Goal: Find specific page/section: Find specific page/section

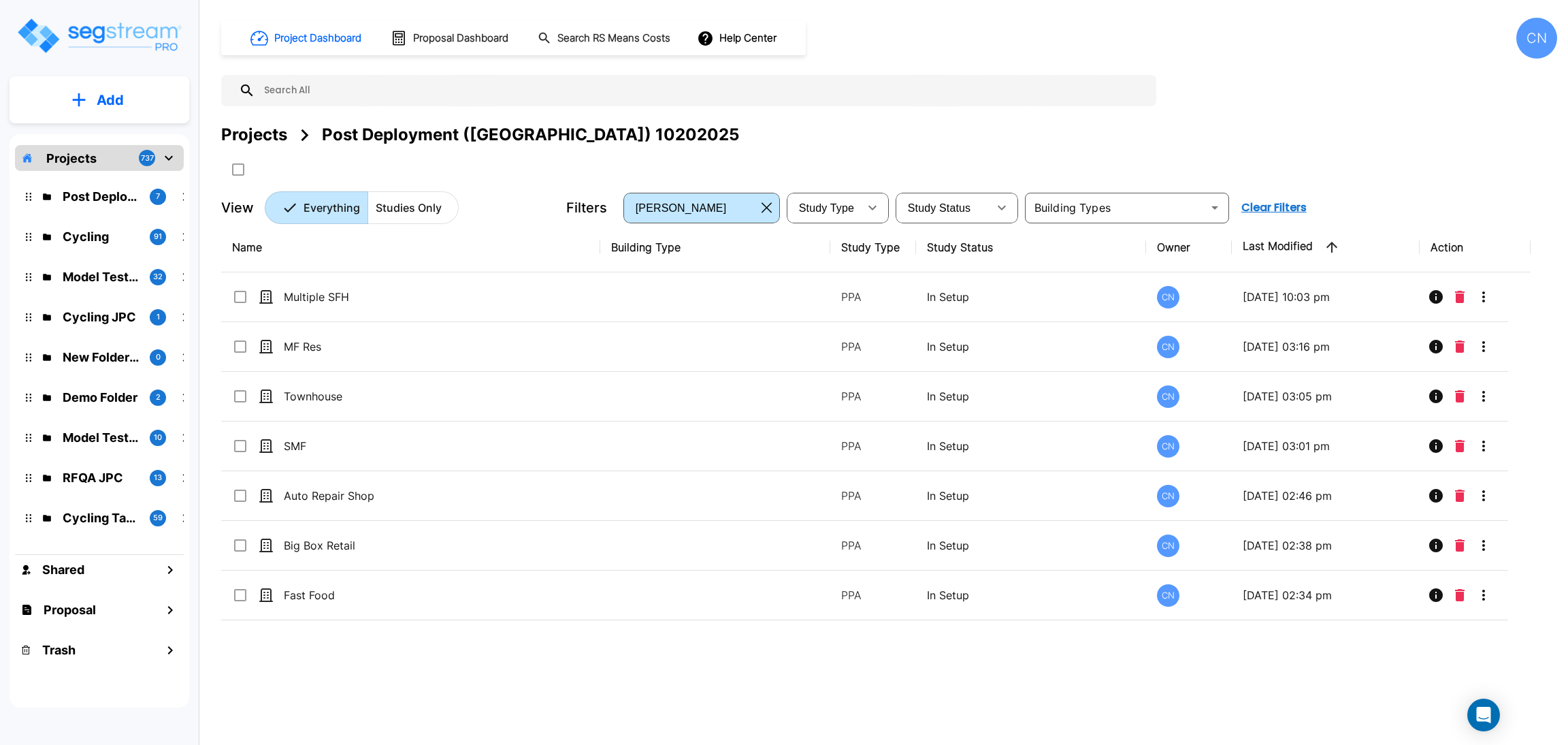
click at [117, 48] on img "mailbox folders" at bounding box center [99, 35] width 166 height 39
click at [1426, 176] on div "Projects Post Deployment ([GEOGRAPHIC_DATA]) 10202025" at bounding box center [889, 151] width 1336 height 58
click at [1312, 119] on div "Project Dashboard Proposal Dashboard Search RS Means Costs Help Center CN Proje…" at bounding box center [889, 121] width 1336 height 206
drag, startPoint x: 266, startPoint y: 139, endPoint x: 1463, endPoint y: 741, distance: 1339.9
click at [266, 139] on div "Projects" at bounding box center [254, 134] width 66 height 24
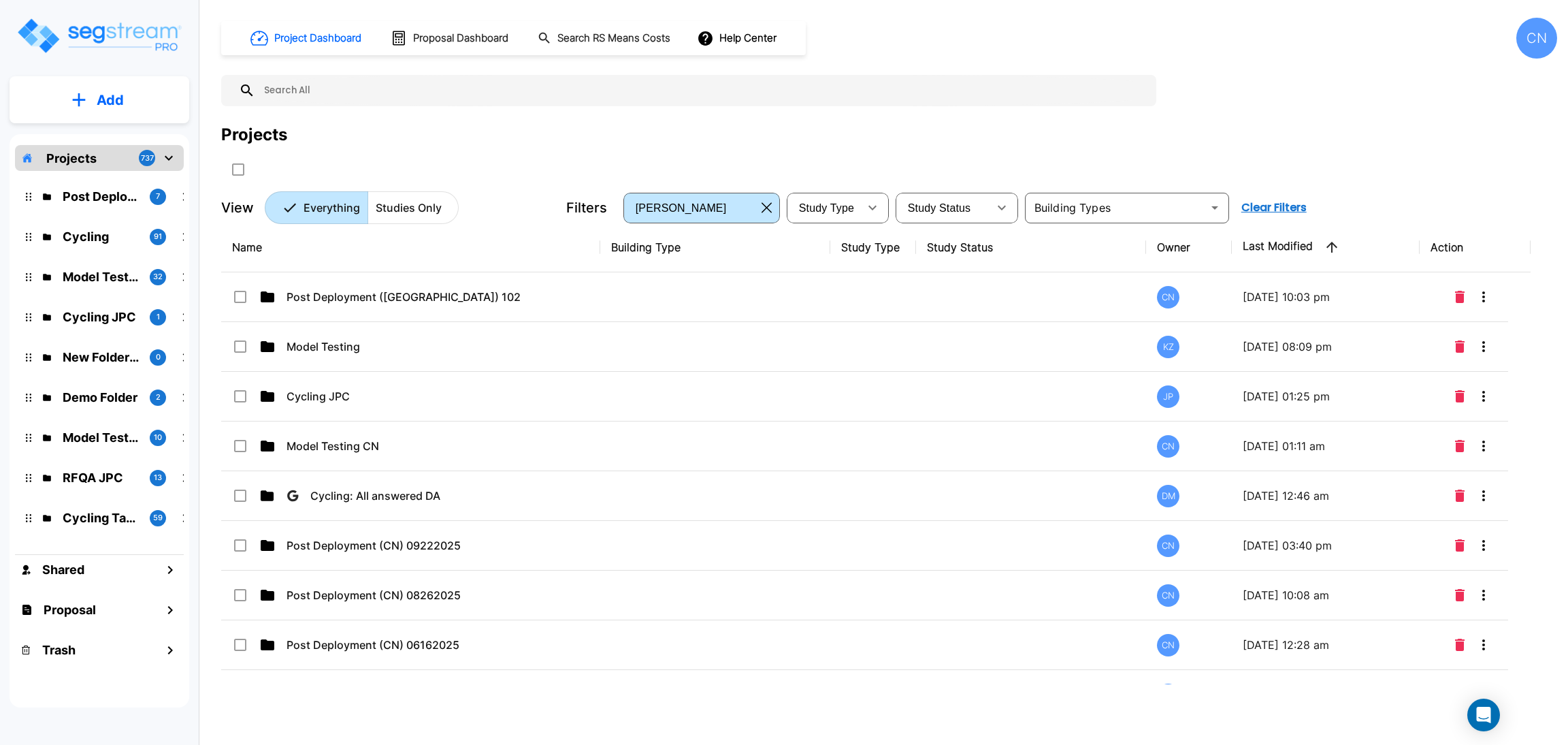
drag, startPoint x: 771, startPoint y: 209, endPoint x: 1461, endPoint y: 743, distance: 872.5
click at [771, 209] on icon "button" at bounding box center [766, 208] width 10 height 11
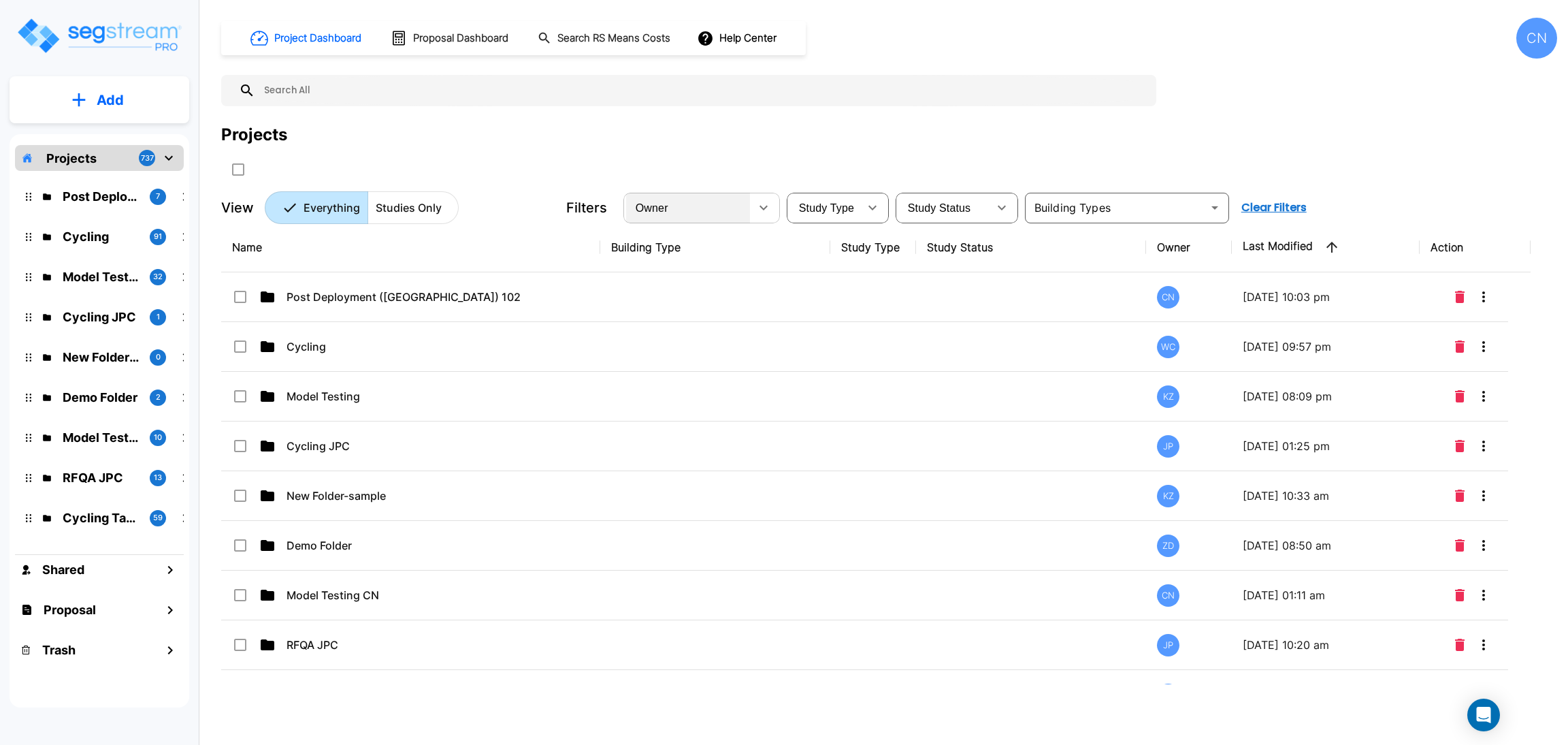
click at [660, 202] on span "Owner" at bounding box center [651, 208] width 33 height 11
click at [677, 423] on li "[PERSON_NAME]" at bounding box center [710, 416] width 170 height 14
click at [706, 205] on div "Owner testuser1@segstream.com testuser3@segstream.com testuser6@segstream.com t…" at bounding box center [784, 372] width 1568 height 745
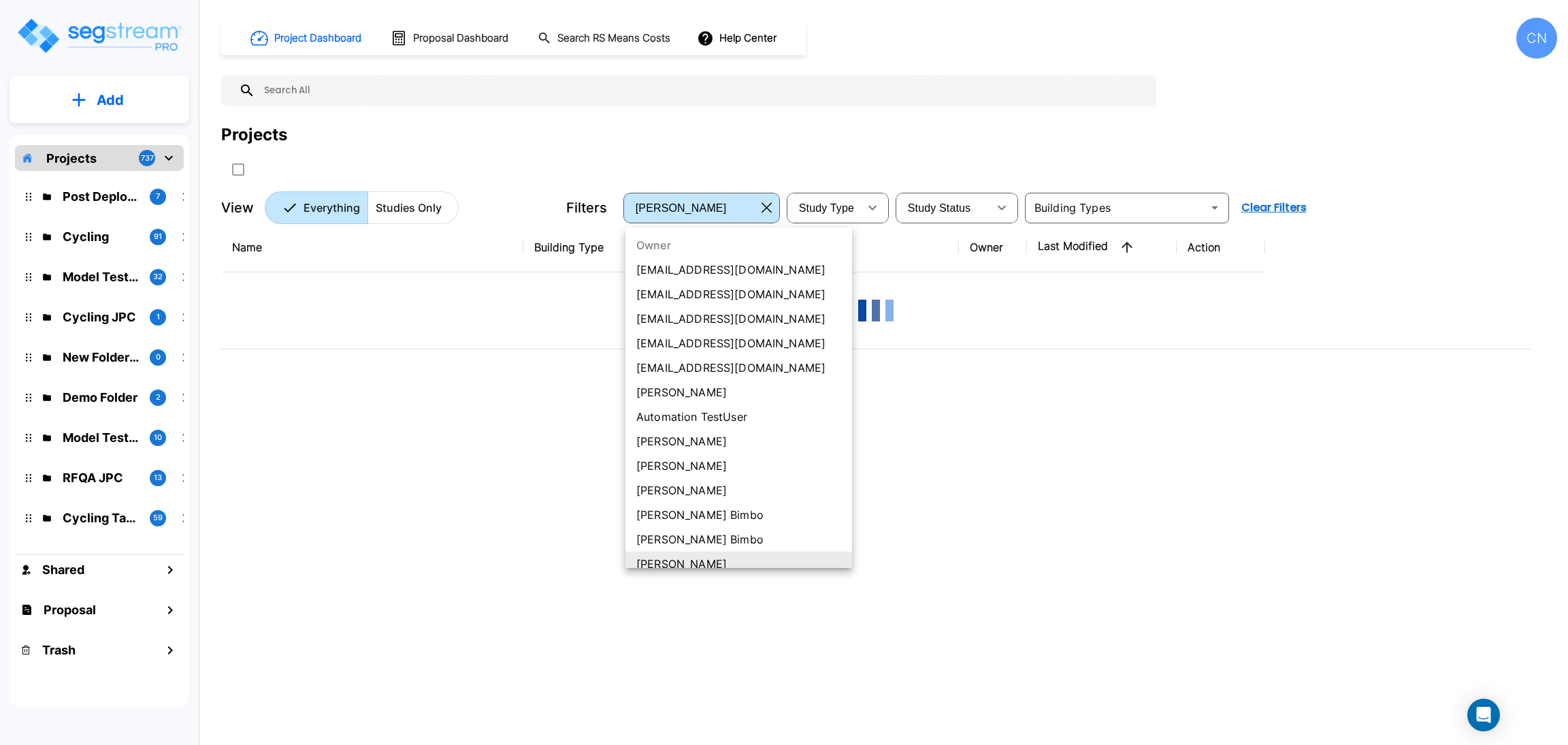
type input "77"
click at [984, 147] on div "Owner testuser1@segstream.com testuser3@segstream.com testuser6@segstream.com t…" at bounding box center [784, 372] width 1568 height 745
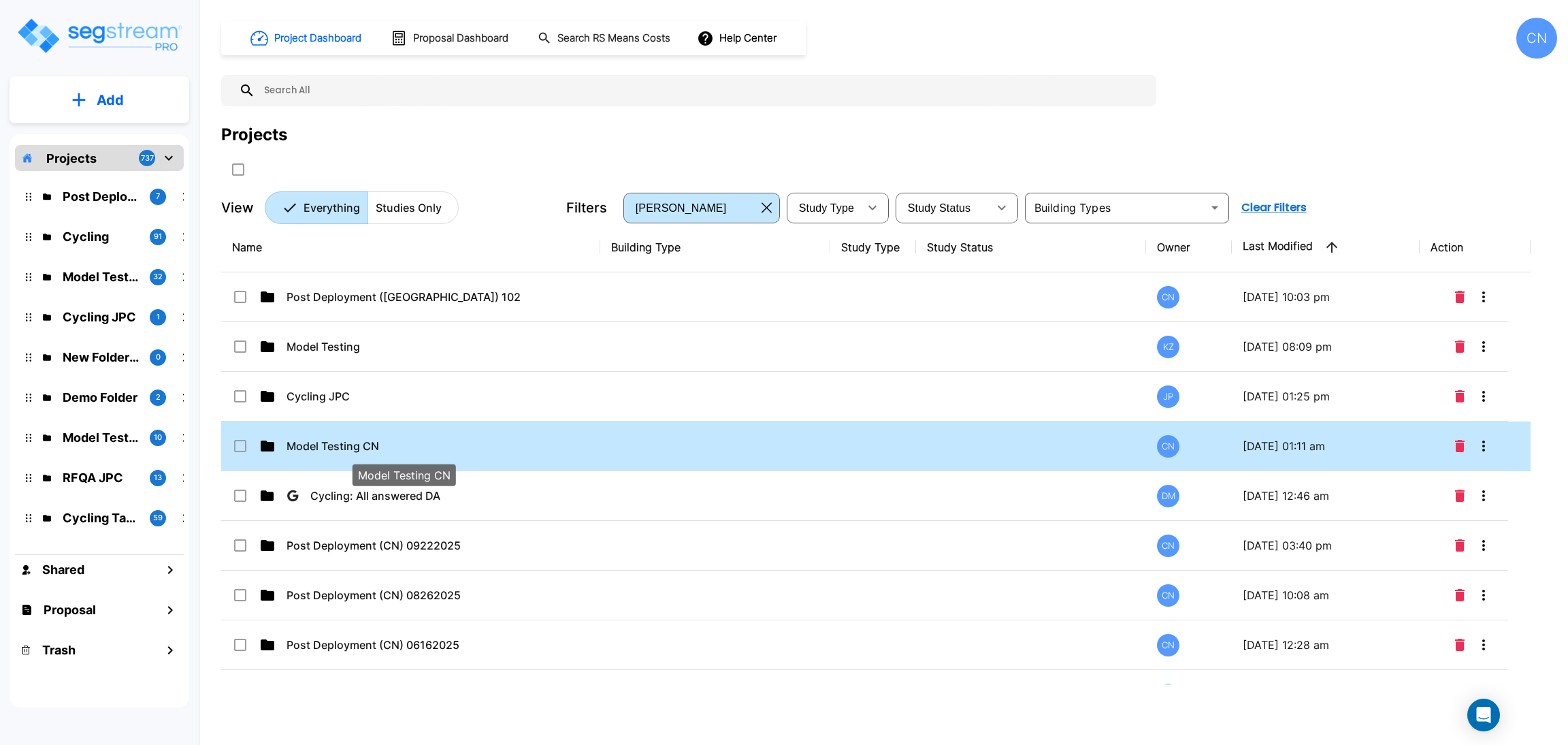
click at [440, 453] on p "Model Testing CN" at bounding box center [403, 445] width 234 height 16
